Goal: Information Seeking & Learning: Learn about a topic

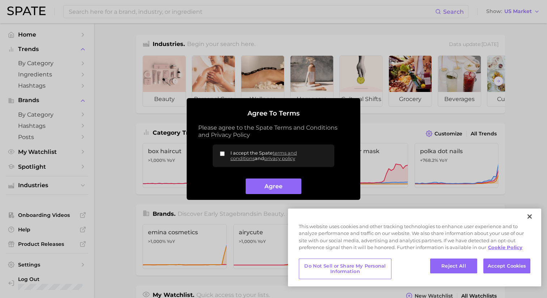
click at [222, 154] on input "I accept the Spate terms and conditions and privacy policy" at bounding box center [222, 153] width 5 height 5
checkbox input "true"
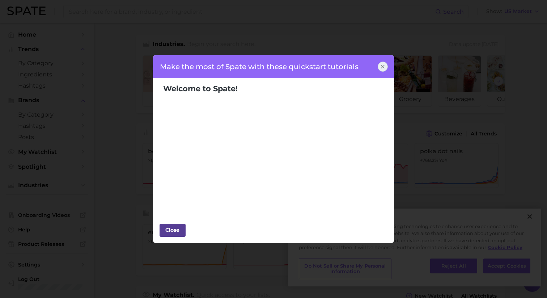
click at [172, 229] on div "Close" at bounding box center [173, 229] width 22 height 11
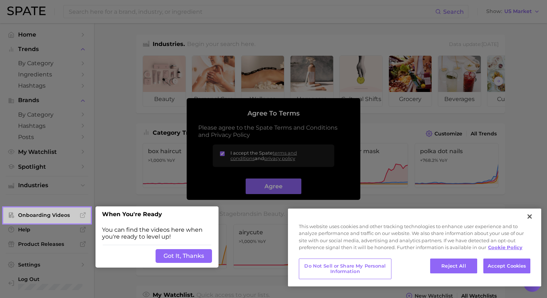
click at [189, 256] on button "Got It, Thanks" at bounding box center [184, 256] width 56 height 14
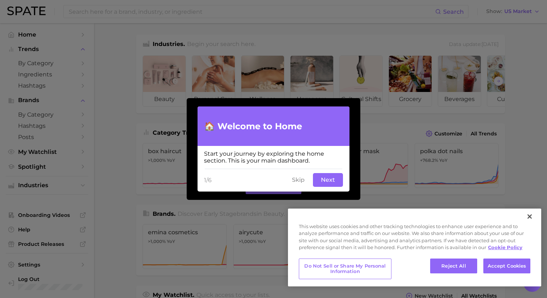
click at [301, 181] on button "Skip" at bounding box center [298, 180] width 21 height 14
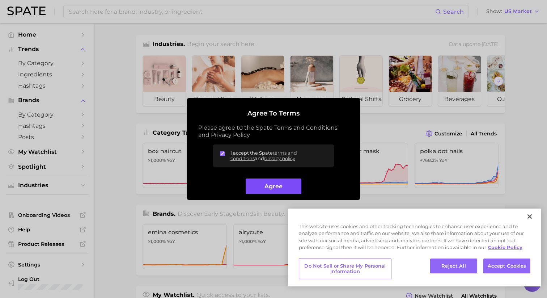
click at [264, 188] on button "Agree" at bounding box center [273, 186] width 55 height 16
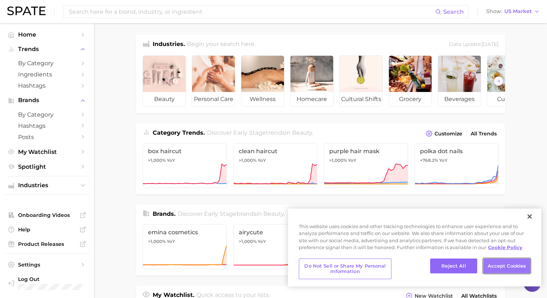
click at [503, 269] on button "Accept Cookies" at bounding box center [506, 265] width 47 height 15
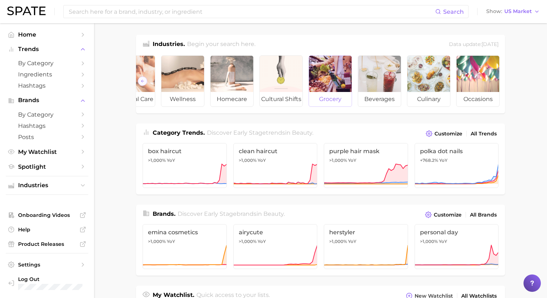
scroll to position [0, 81]
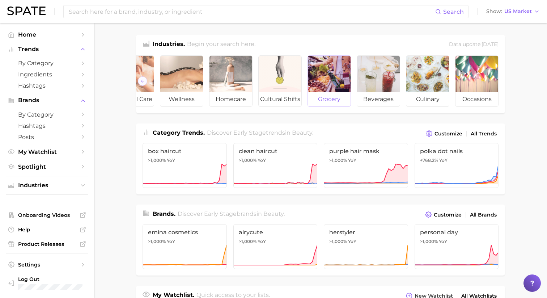
click at [326, 69] on div at bounding box center [329, 74] width 43 height 36
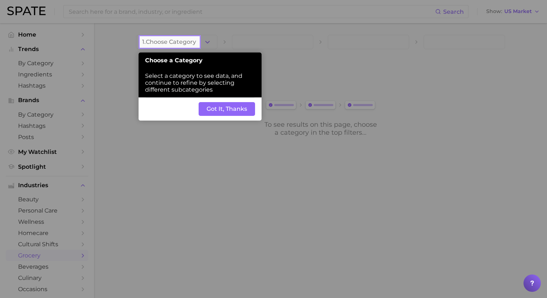
click at [225, 109] on button "Got It, Thanks" at bounding box center [227, 109] width 56 height 14
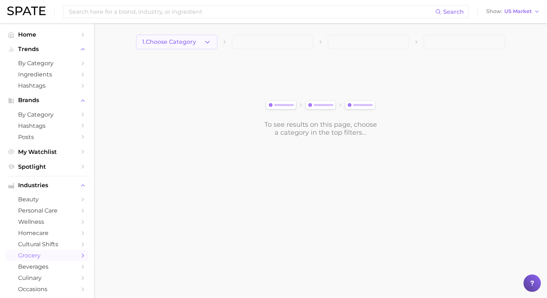
click at [205, 42] on icon "button" at bounding box center [208, 42] width 8 height 8
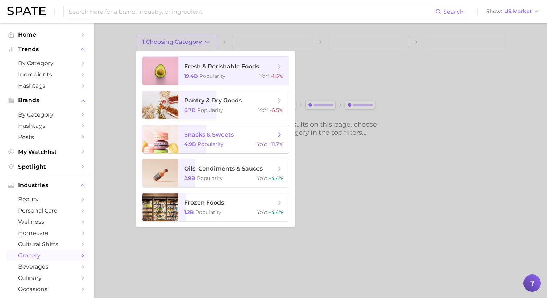
click at [246, 137] on span "snacks & sweets" at bounding box center [229, 135] width 91 height 8
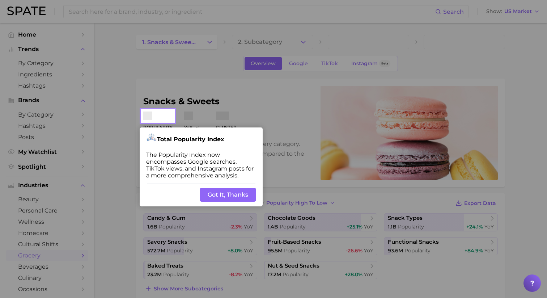
click at [213, 187] on div "Back Got It, Thanks" at bounding box center [201, 194] width 123 height 23
click at [220, 196] on button "Got It, Thanks" at bounding box center [228, 195] width 56 height 14
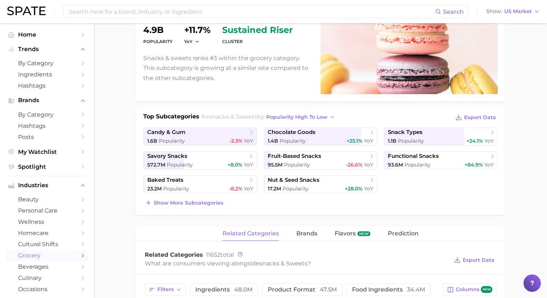
scroll to position [88, 0]
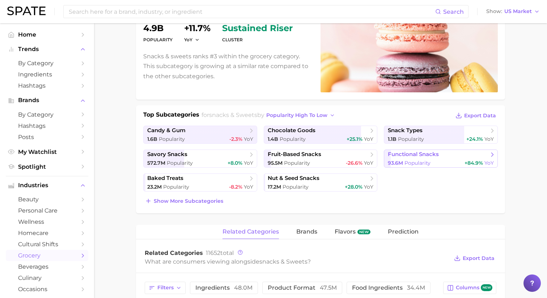
click at [416, 157] on span "functional snacks" at bounding box center [438, 154] width 101 height 7
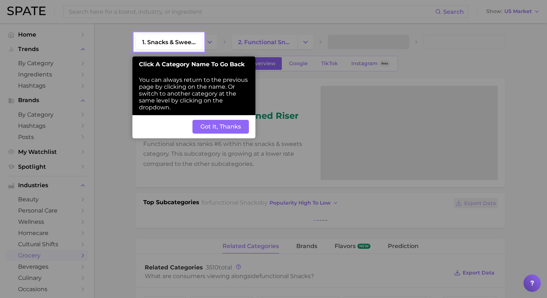
click at [231, 128] on button "Got It, Thanks" at bounding box center [220, 127] width 56 height 14
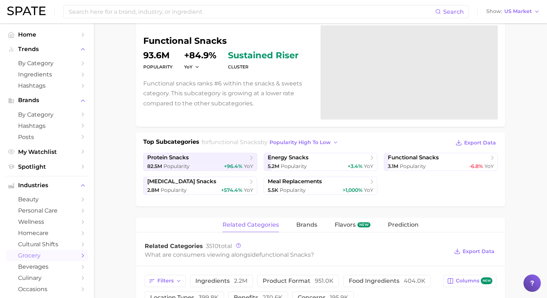
scroll to position [62, 0]
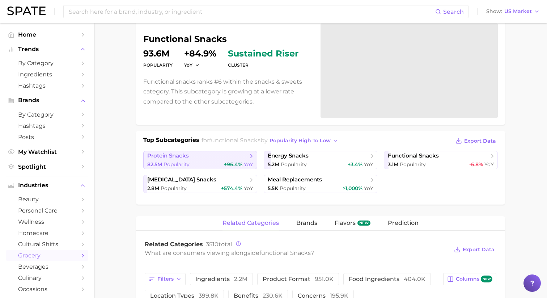
click at [184, 163] on span "Popularity" at bounding box center [176, 164] width 26 height 7
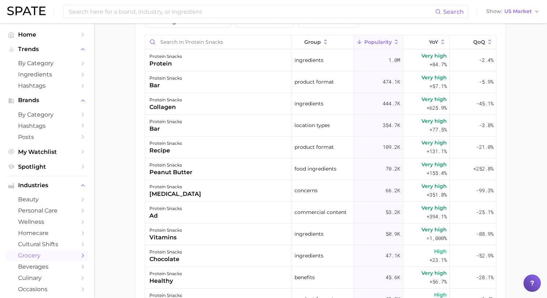
scroll to position [370, 0]
click at [161, 66] on div "protein" at bounding box center [165, 64] width 33 height 9
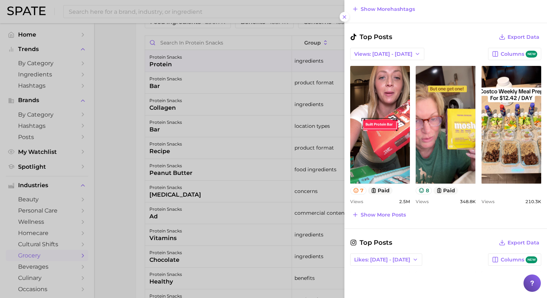
scroll to position [327, 0]
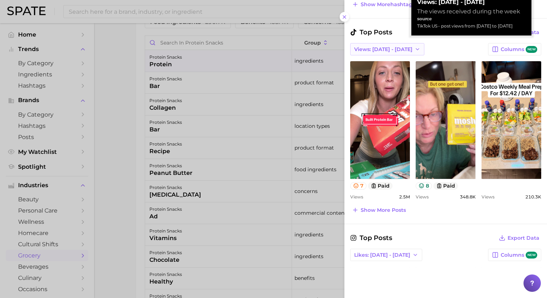
click at [399, 48] on span "Views: Sep 21 - 28" at bounding box center [383, 49] width 58 height 6
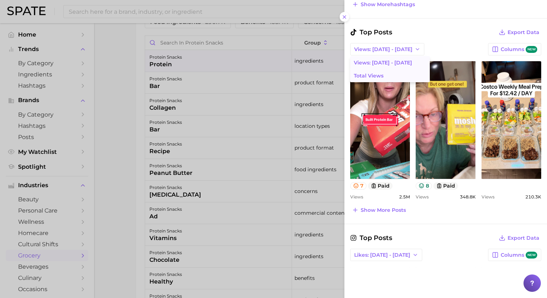
click at [376, 77] on span "Total Views" at bounding box center [369, 76] width 30 height 6
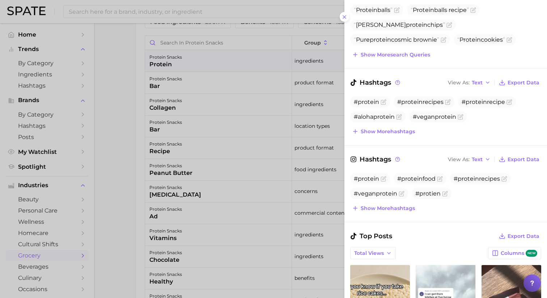
scroll to position [0, 0]
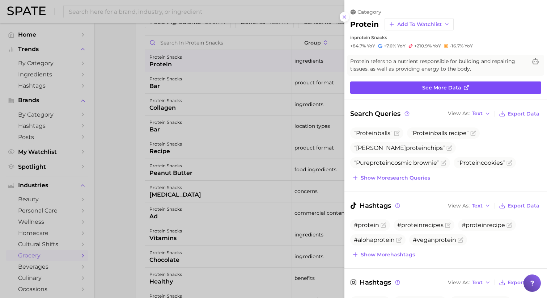
click at [439, 88] on span "See more data" at bounding box center [441, 88] width 39 height 6
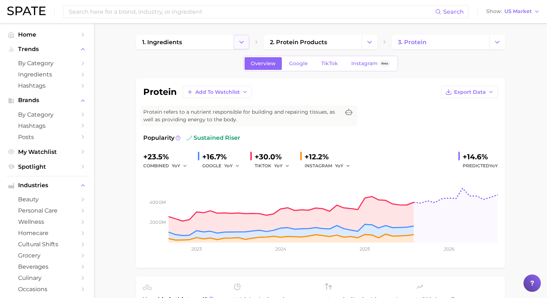
click at [240, 47] on button "Change Category" at bounding box center [242, 42] width 16 height 14
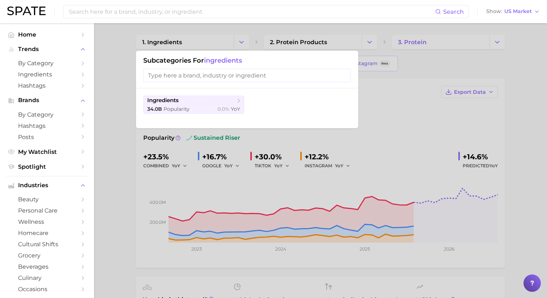
click at [231, 30] on div at bounding box center [273, 149] width 547 height 298
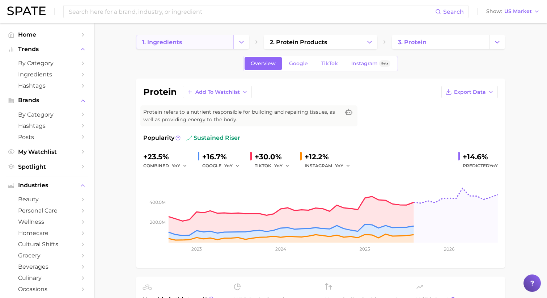
click at [158, 46] on link "1. ingredients" at bounding box center [185, 42] width 98 height 14
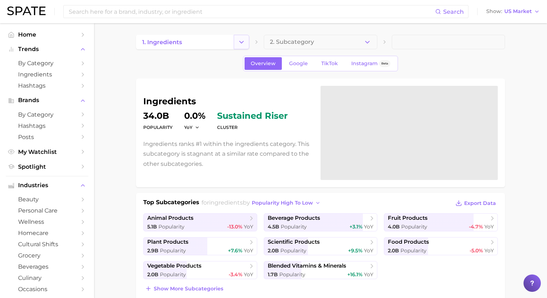
click at [241, 42] on icon "Change Category" at bounding box center [242, 42] width 8 height 8
click at [30, 119] on link "by Category" at bounding box center [47, 114] width 82 height 11
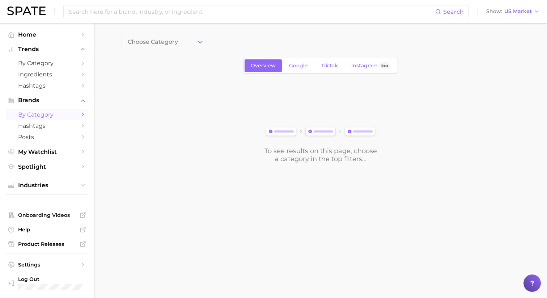
click at [81, 115] on icon "Sidebar" at bounding box center [83, 114] width 7 height 7
click at [198, 42] on icon "button" at bounding box center [200, 42] width 8 height 8
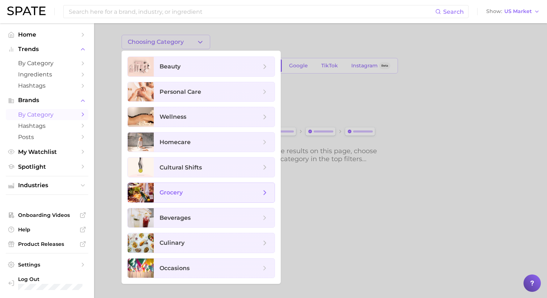
click at [177, 192] on span "grocery" at bounding box center [170, 192] width 23 height 7
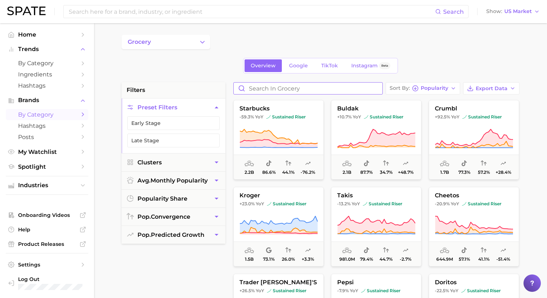
click at [292, 92] on input "Search in grocery" at bounding box center [308, 88] width 149 height 12
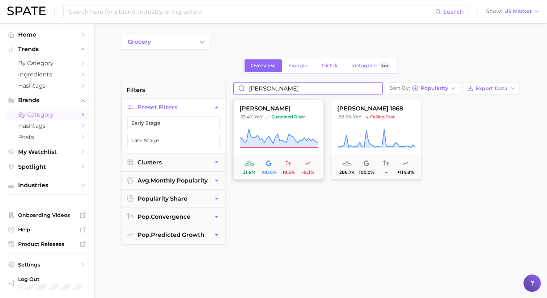
type input "atkins"
click at [289, 130] on icon at bounding box center [278, 138] width 78 height 20
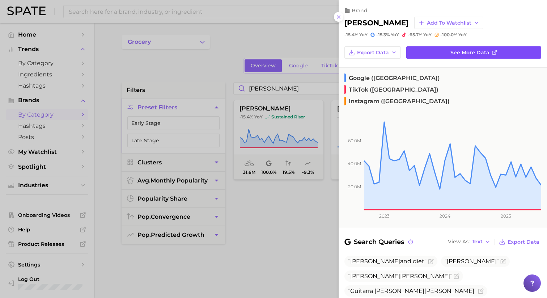
click at [480, 53] on span "See more data" at bounding box center [469, 53] width 39 height 6
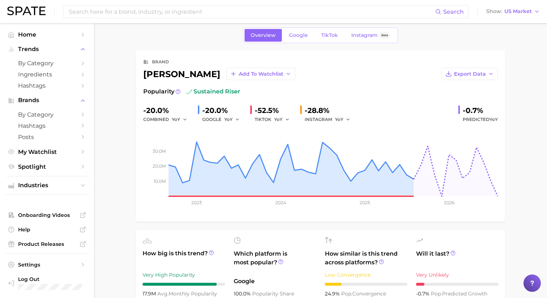
scroll to position [1, 0]
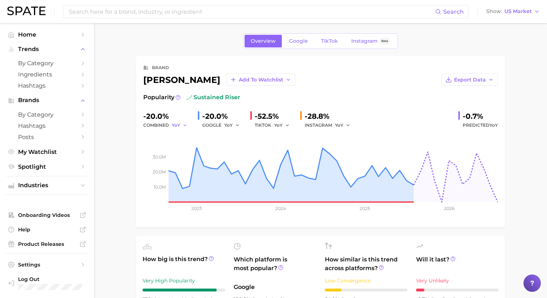
click at [183, 124] on polyline "button" at bounding box center [184, 124] width 3 height 1
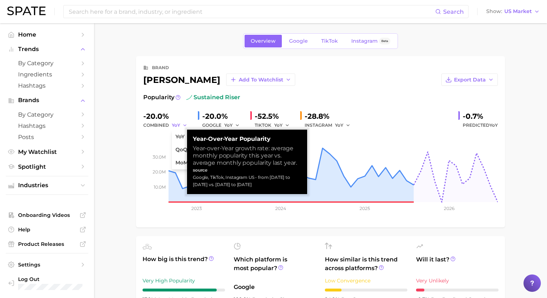
click at [183, 124] on polyline "button" at bounding box center [184, 124] width 3 height 1
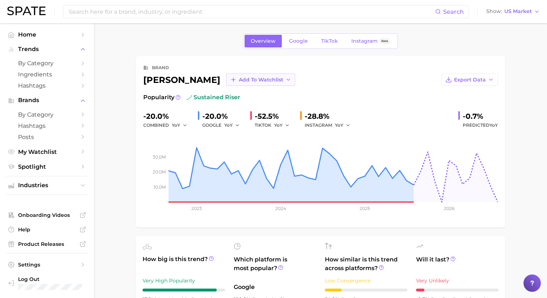
click at [239, 79] on span "Add to Watchlist" at bounding box center [261, 80] width 44 height 6
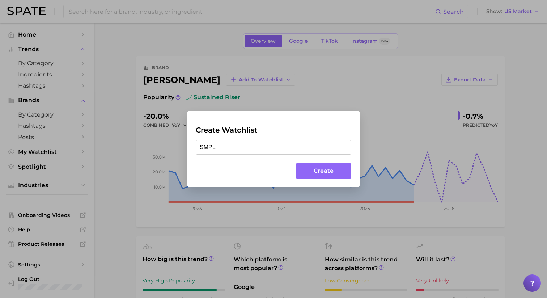
type input "SMPL"
click at [339, 175] on button "Create" at bounding box center [323, 171] width 55 height 16
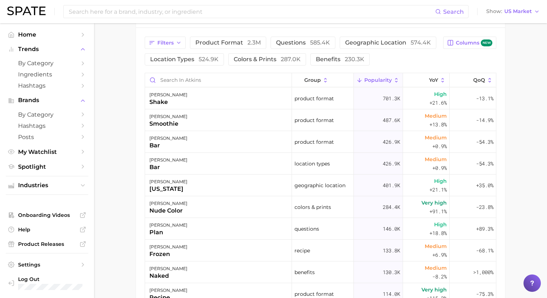
scroll to position [341, 0]
click at [374, 140] on div "426.9k" at bounding box center [378, 141] width 49 height 22
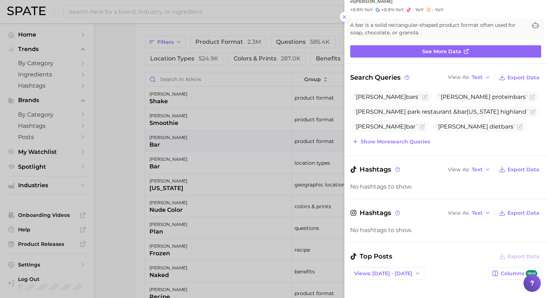
scroll to position [37, 0]
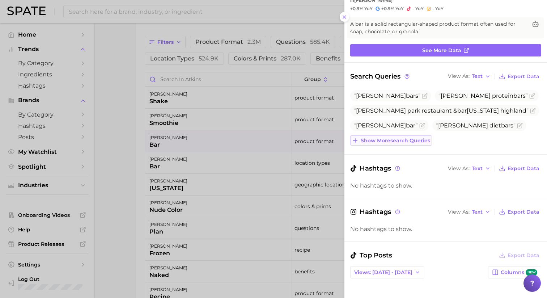
click at [377, 142] on span "Show more search queries" at bounding box center [395, 140] width 69 height 6
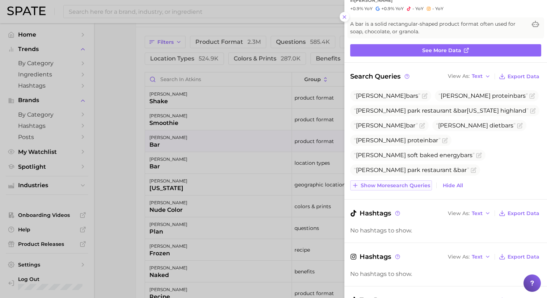
click at [389, 185] on span "Show more search queries" at bounding box center [395, 185] width 69 height 6
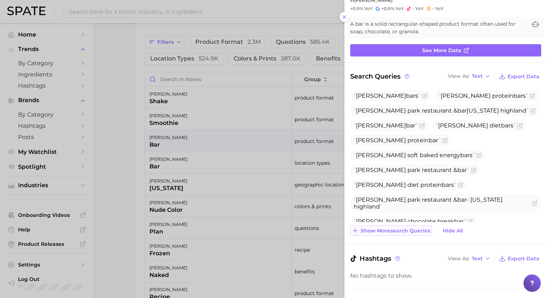
click at [391, 231] on span "Show more search queries" at bounding box center [395, 230] width 69 height 6
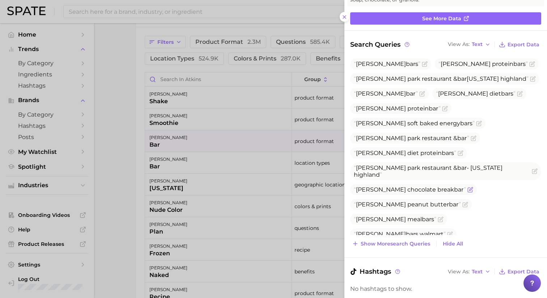
scroll to position [72, 0]
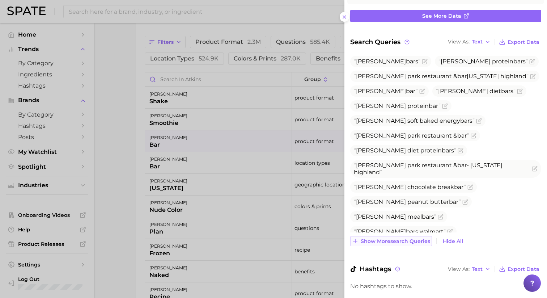
click at [397, 239] on span "Show more search queries" at bounding box center [395, 241] width 69 height 6
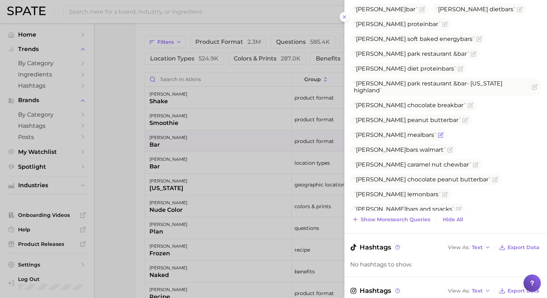
scroll to position [155, 0]
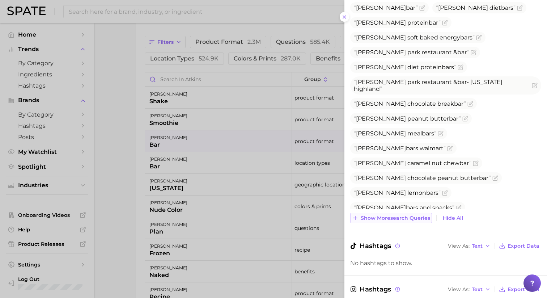
click at [393, 218] on span "Show more search queries" at bounding box center [395, 218] width 69 height 6
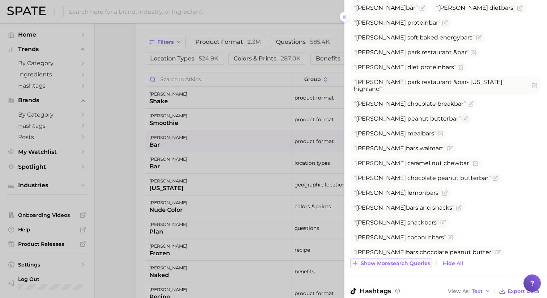
click at [391, 261] on span "Show more search queries" at bounding box center [395, 263] width 69 height 6
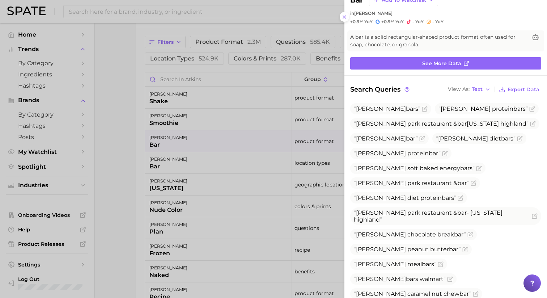
scroll to position [13, 0]
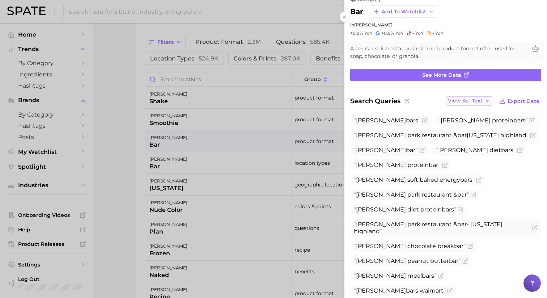
click at [489, 98] on icon "button" at bounding box center [488, 101] width 6 height 6
click at [466, 123] on span "Table" at bounding box center [465, 126] width 14 height 6
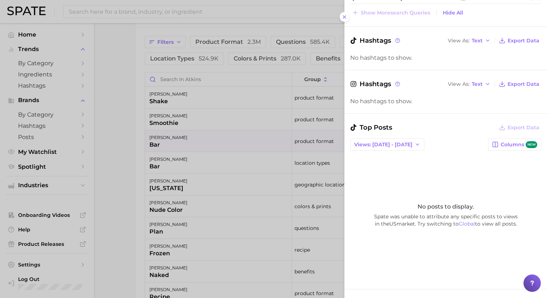
scroll to position [548, 0]
click at [343, 18] on icon at bounding box center [344, 17] width 6 height 6
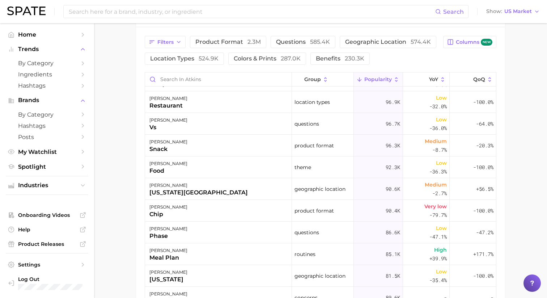
scroll to position [0, 0]
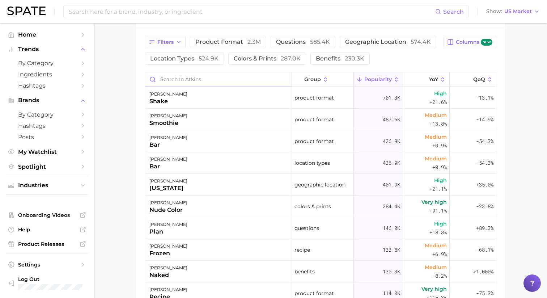
click at [223, 79] on input "Search in atkins" at bounding box center [218, 79] width 146 height 14
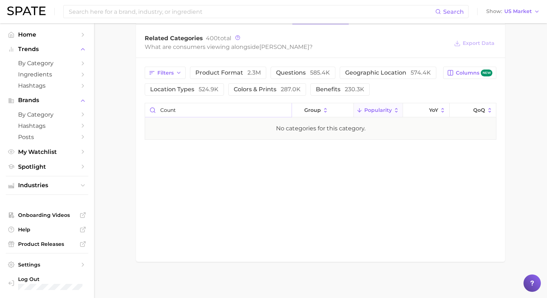
scroll to position [310, 0]
type input "c"
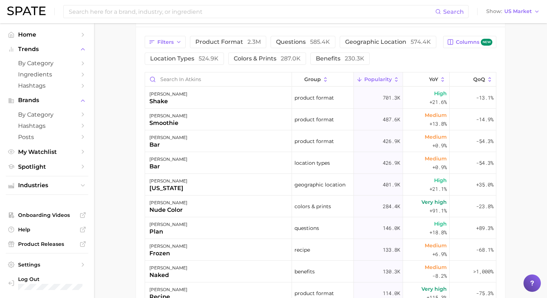
click at [114, 128] on main "Overview Google TikTok Instagram Beta brand atkins Add to Watchlist Export Data…" at bounding box center [320, 48] width 453 height 732
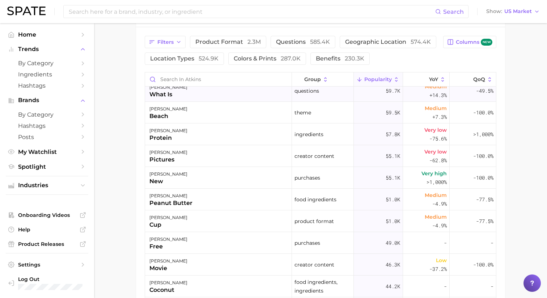
scroll to position [529, 0]
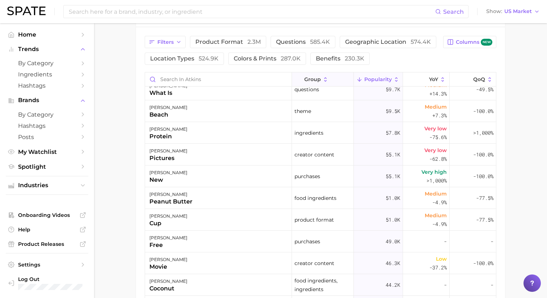
click at [322, 81] on icon at bounding box center [325, 79] width 7 height 7
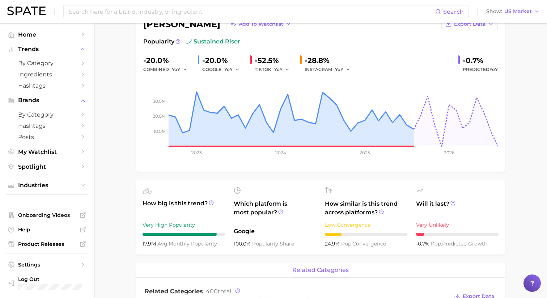
scroll to position [0, 0]
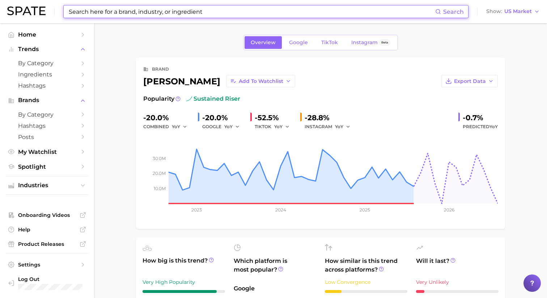
click at [145, 12] on input at bounding box center [251, 11] width 367 height 12
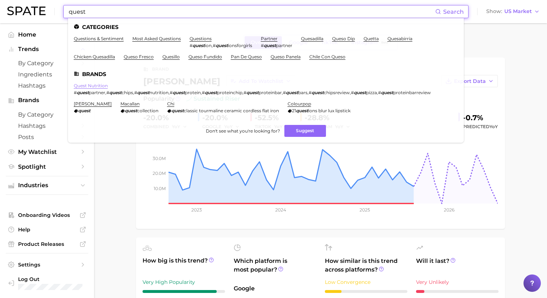
type input "quest"
click at [98, 87] on link "quest nutrition" at bounding box center [91, 85] width 34 height 5
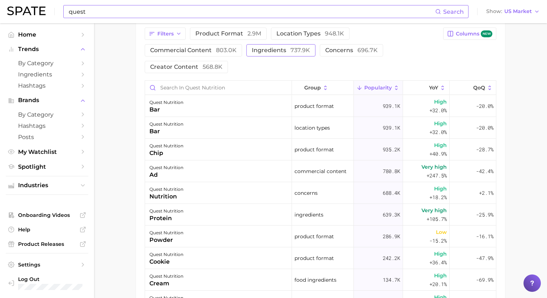
click at [280, 52] on span "ingredients 737.9k" at bounding box center [281, 50] width 58 height 6
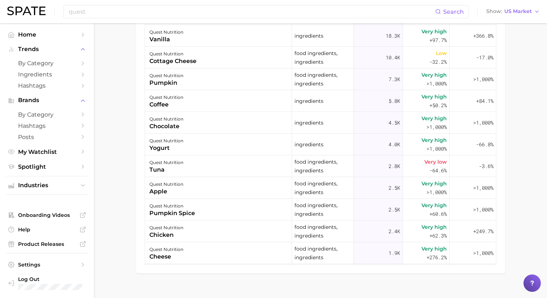
scroll to position [463, 0]
